Goal: Task Accomplishment & Management: Manage account settings

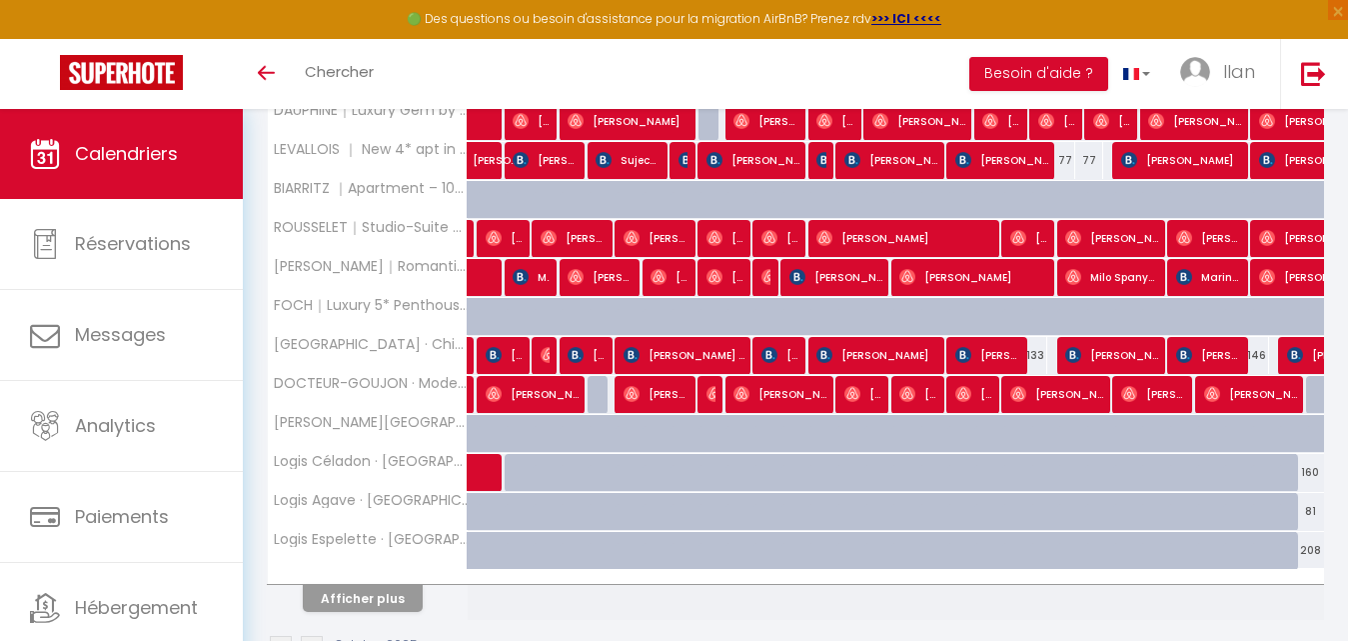
scroll to position [727, 0]
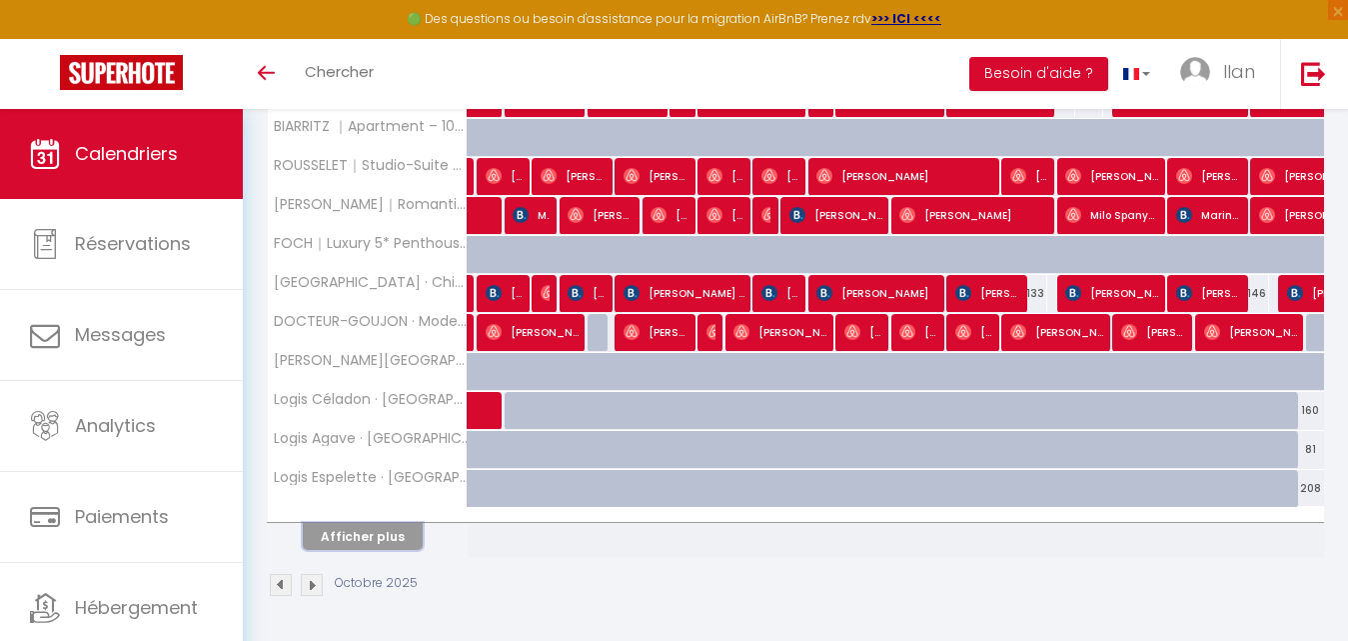
click at [371, 532] on button "Afficher plus" at bounding box center [363, 536] width 120 height 27
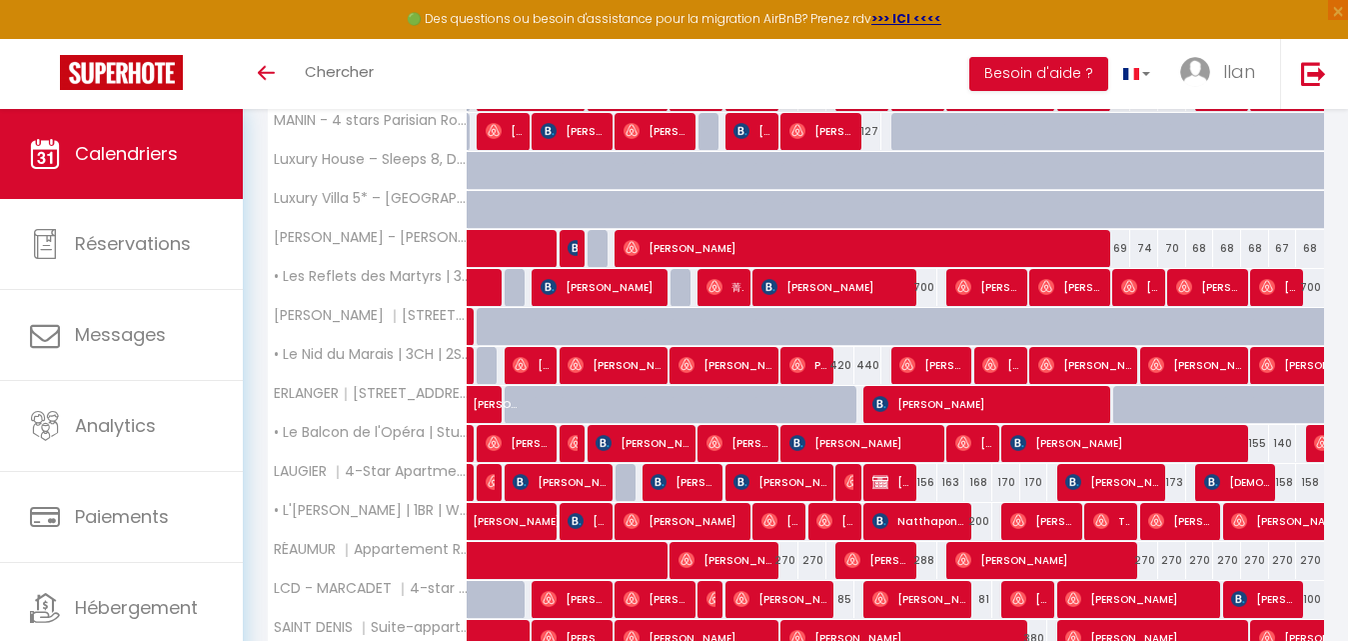
scroll to position [1327, 0]
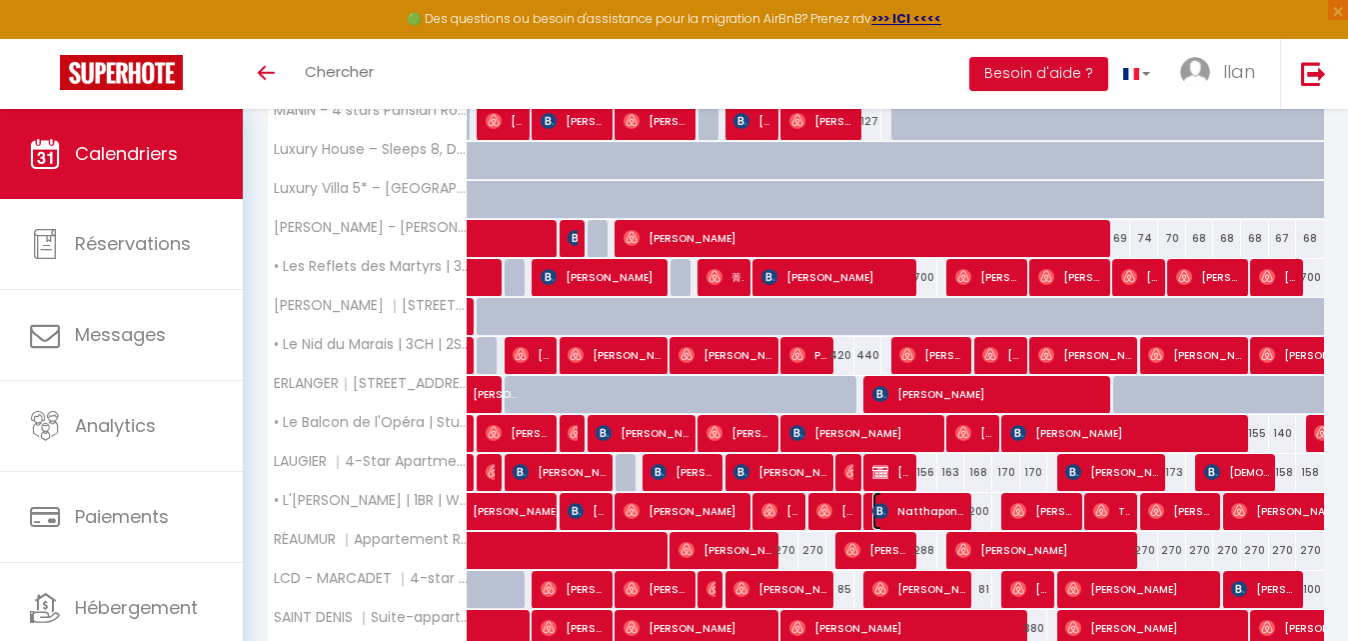
click at [919, 510] on span "Natthapon Shothikawattana" at bounding box center [918, 511] width 93 height 38
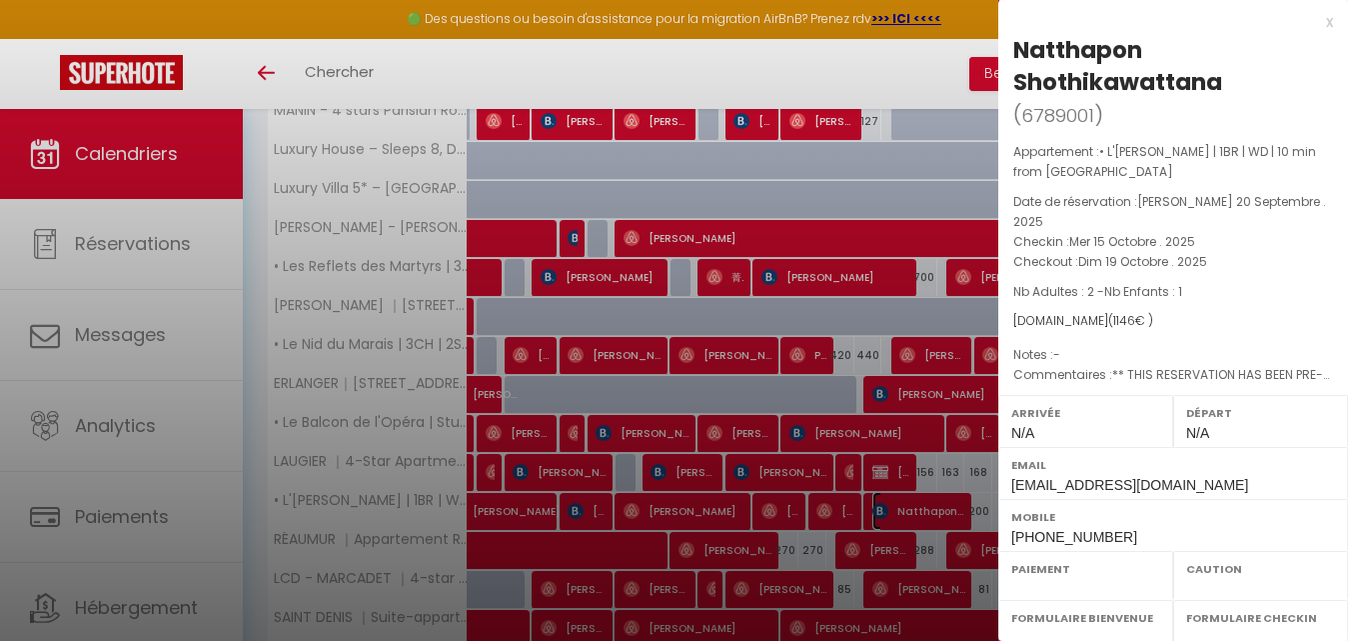
select select "OK"
select select "KO"
select select "0"
select select "1"
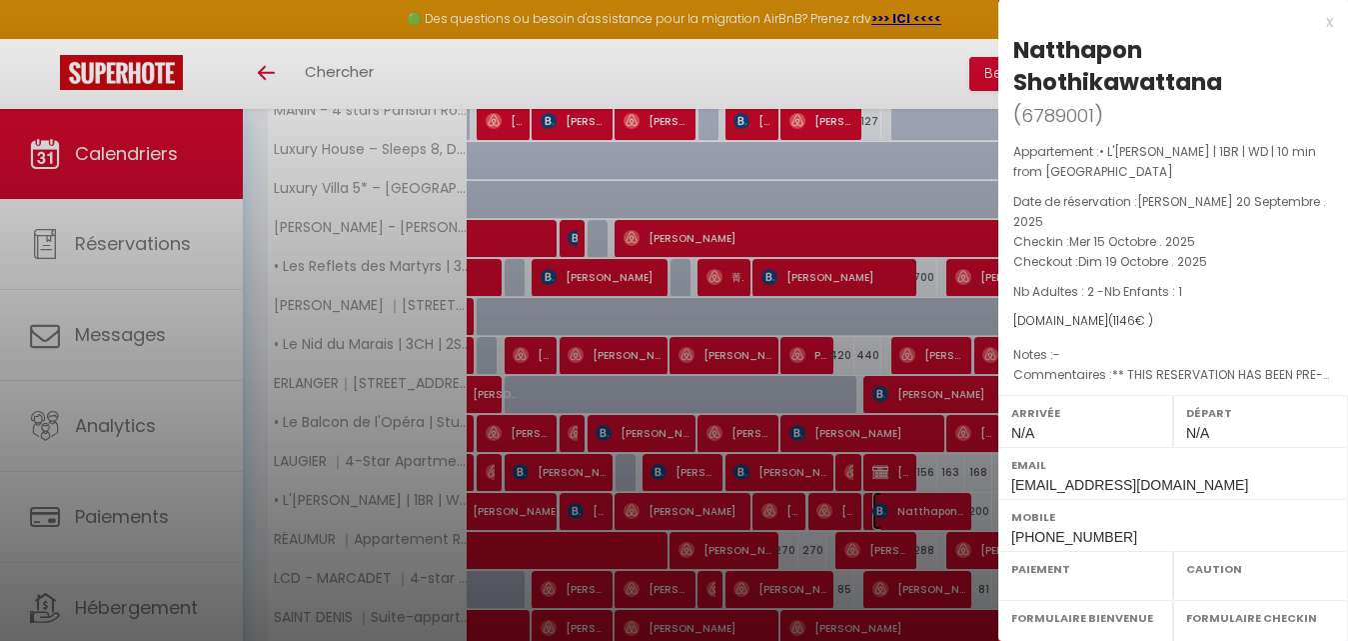
select select
